Goal: Information Seeking & Learning: Learn about a topic

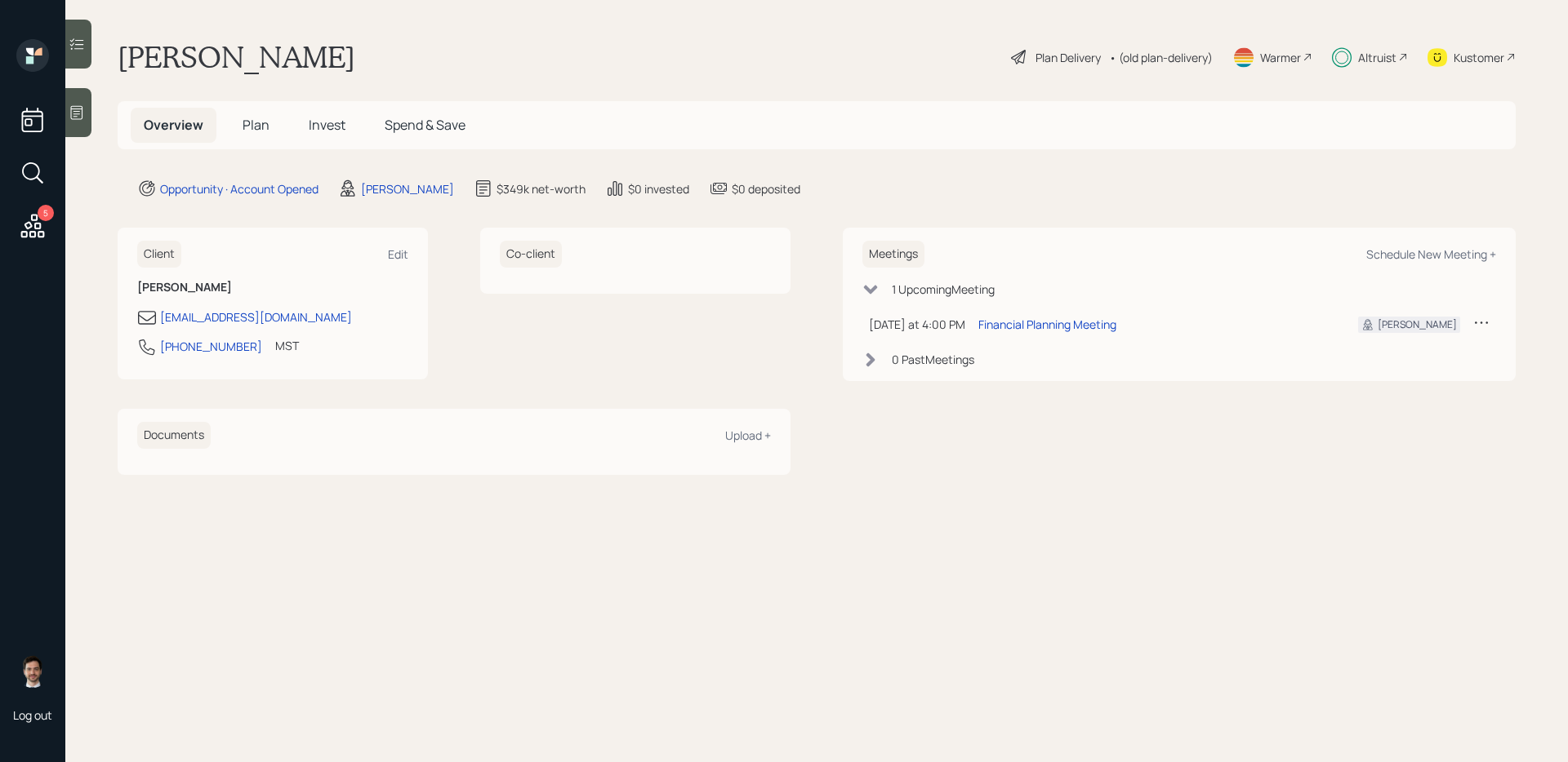
click at [261, 137] on h5 "Plan" at bounding box center [255, 125] width 53 height 35
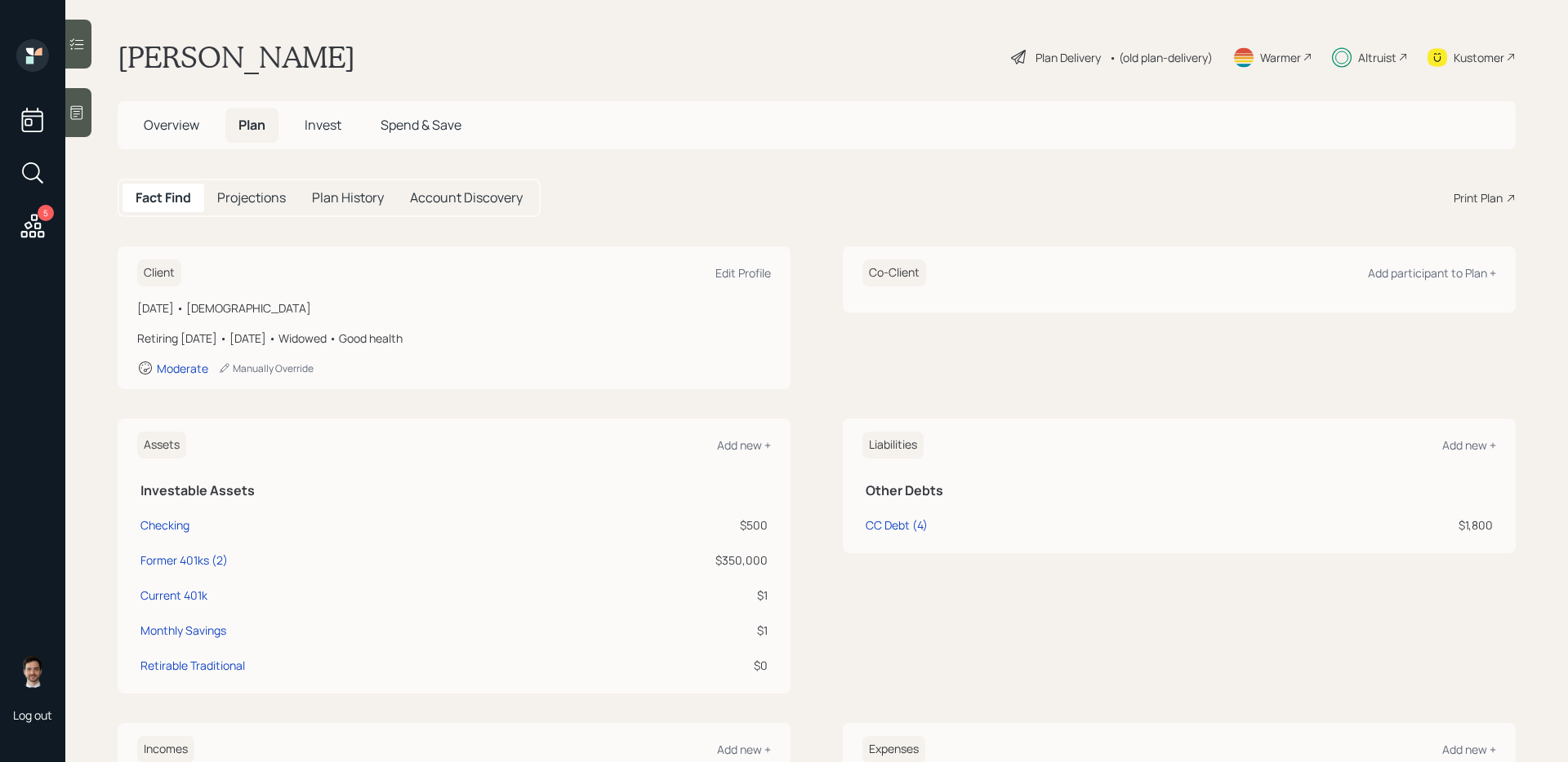
click at [324, 131] on span "Invest" at bounding box center [322, 124] width 37 height 18
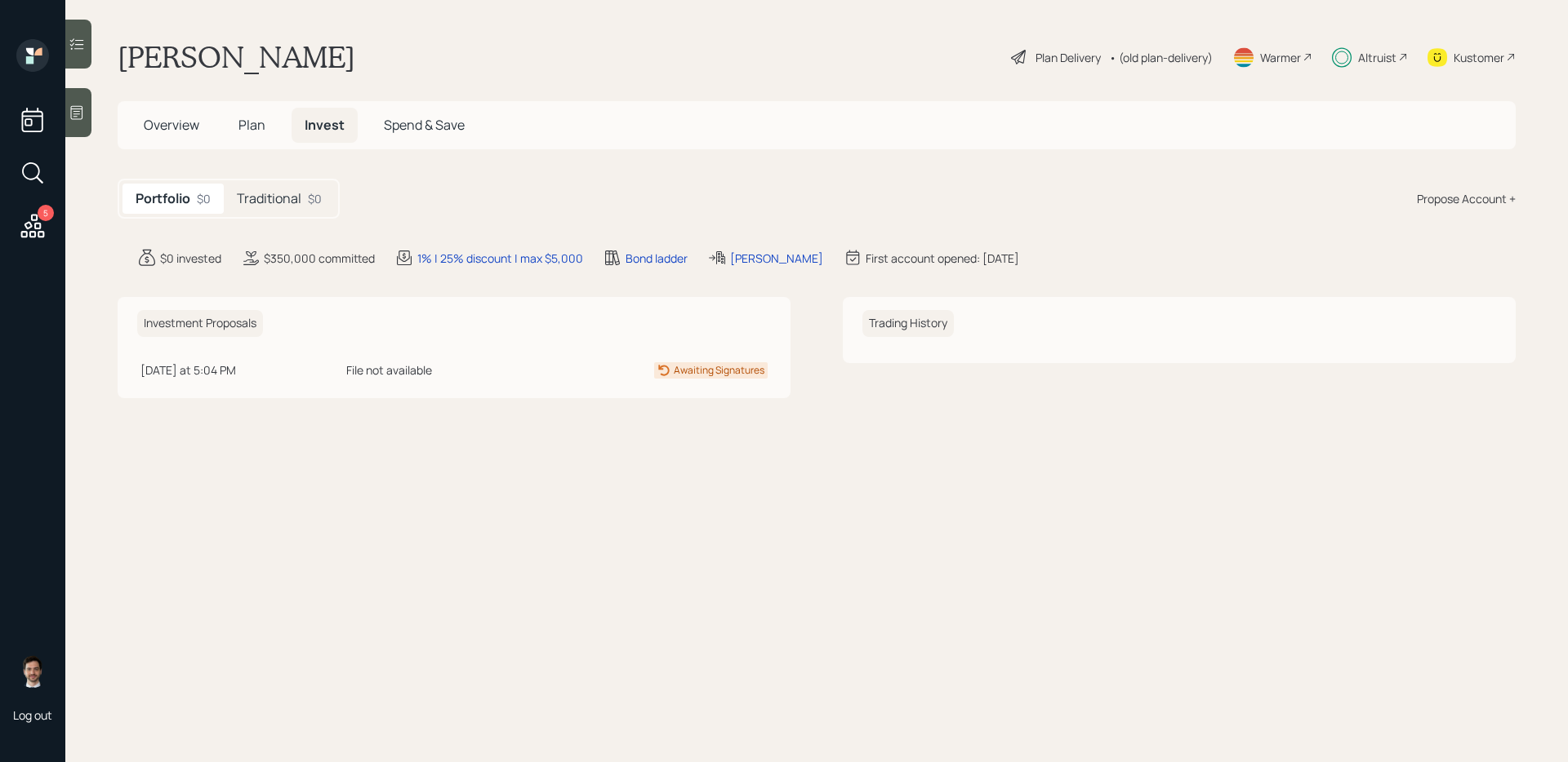
click at [260, 206] on h5 "Traditional" at bounding box center [269, 199] width 65 height 16
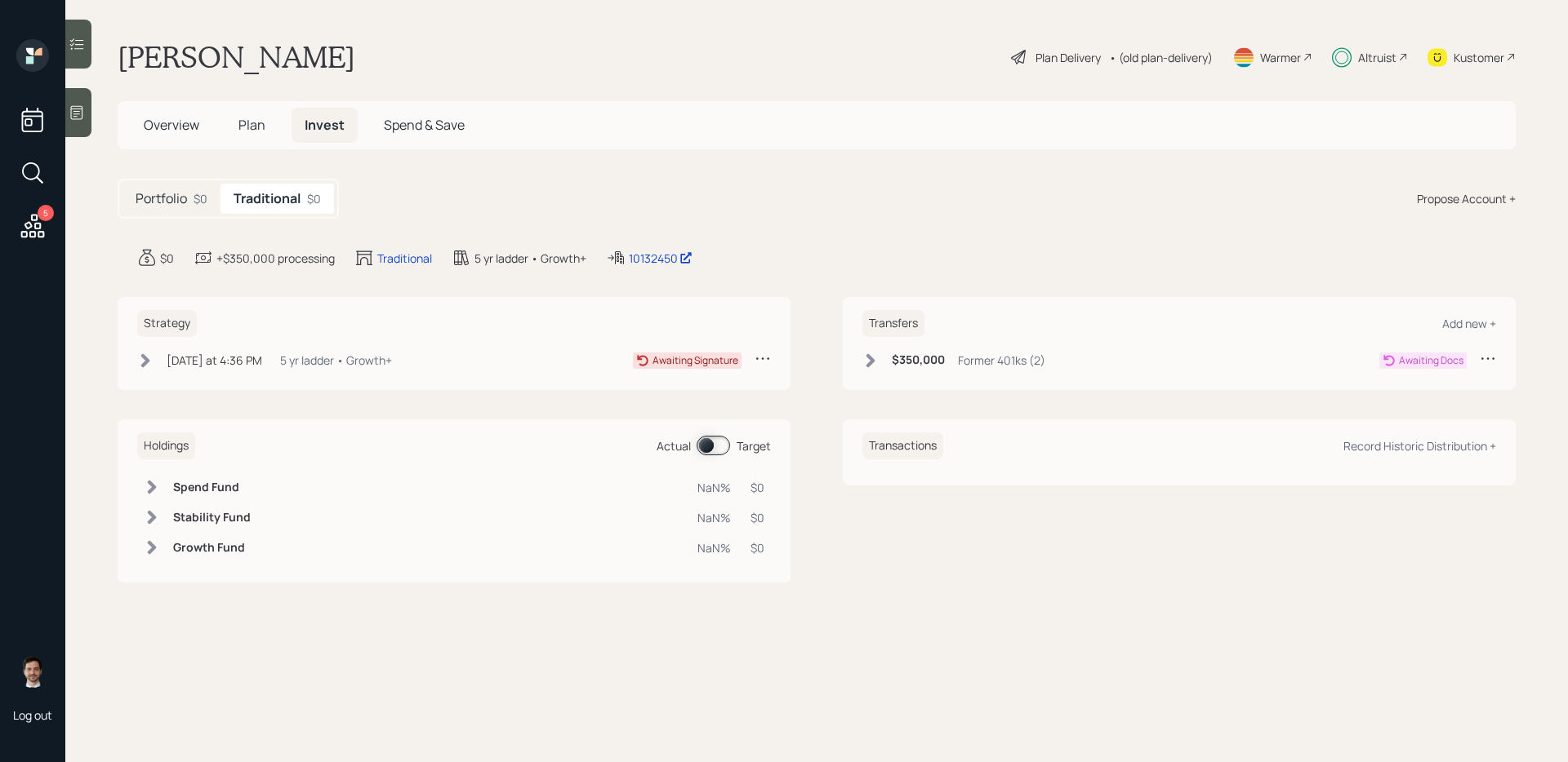
click at [148, 363] on icon at bounding box center [145, 360] width 16 height 16
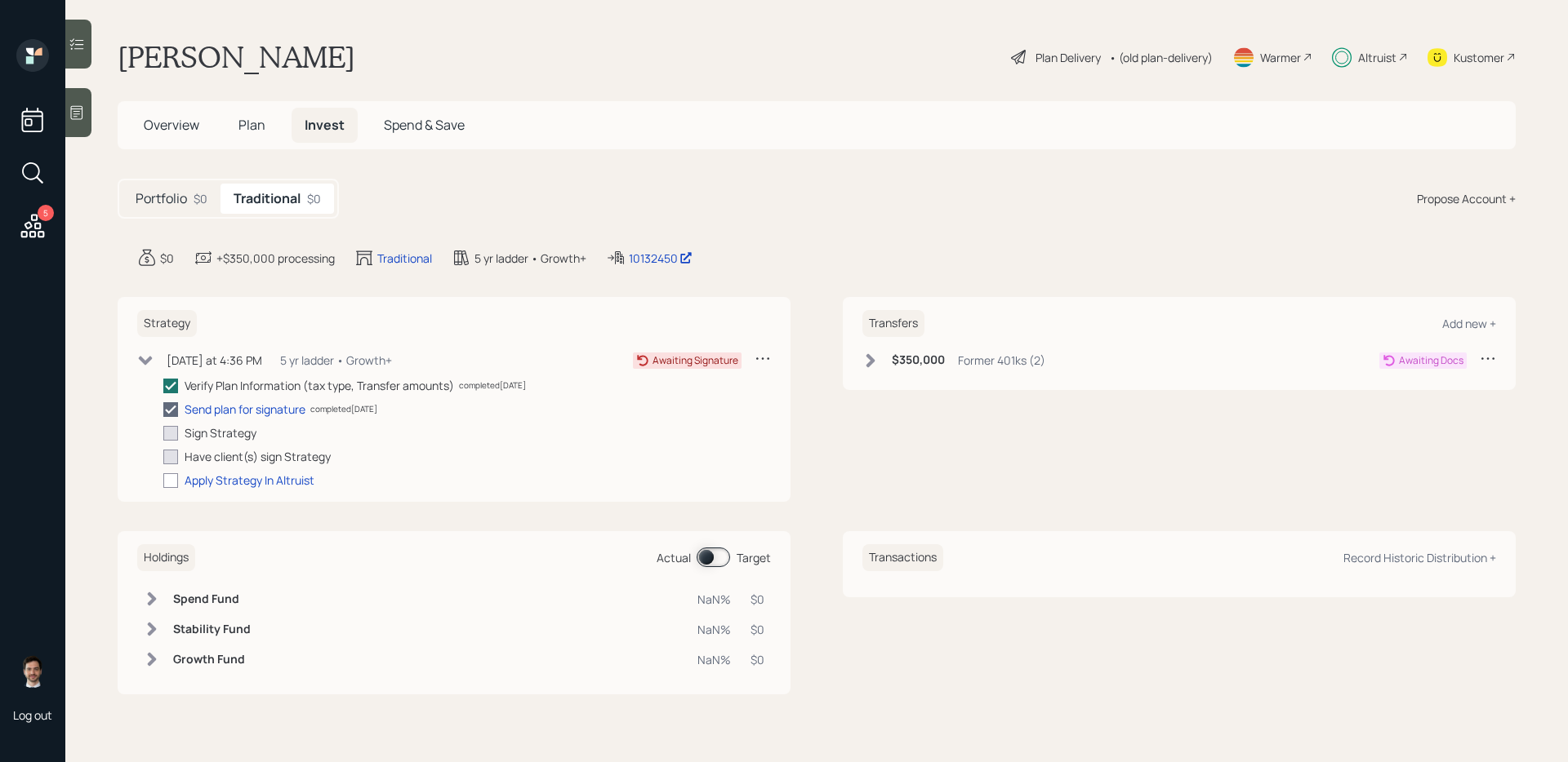
click at [148, 363] on icon at bounding box center [145, 360] width 16 height 16
